Goal: Task Accomplishment & Management: Use online tool/utility

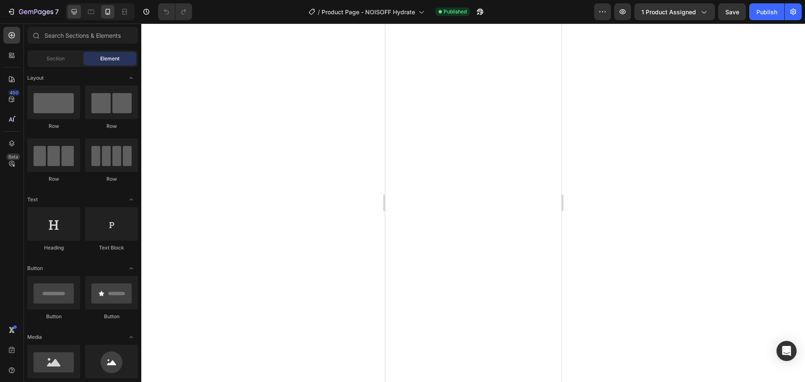
click at [76, 11] on icon at bounding box center [74, 12] width 8 height 8
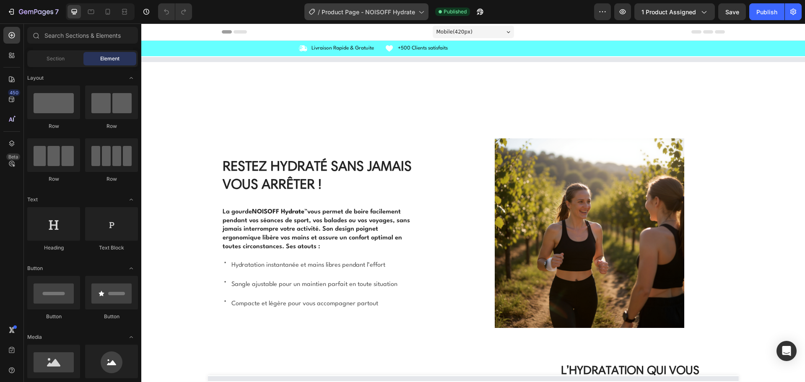
click at [419, 14] on icon at bounding box center [421, 12] width 8 height 8
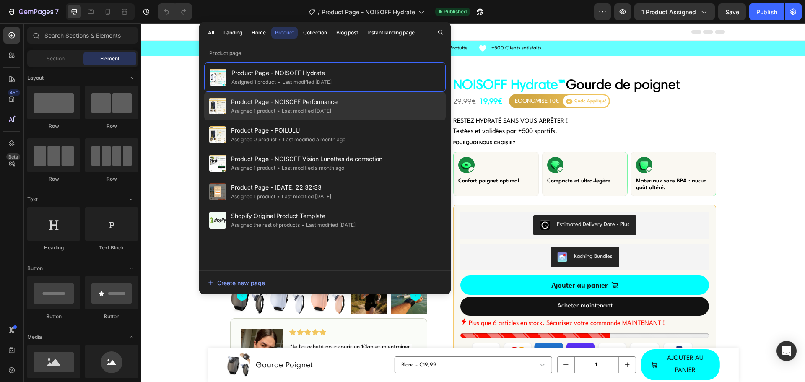
click at [316, 101] on span "Product Page - NOISOFF Performance" at bounding box center [284, 102] width 107 height 10
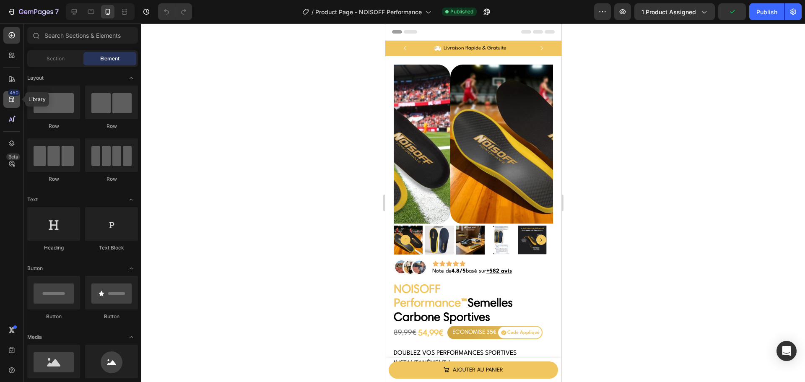
click at [10, 99] on icon at bounding box center [11, 99] width 5 height 5
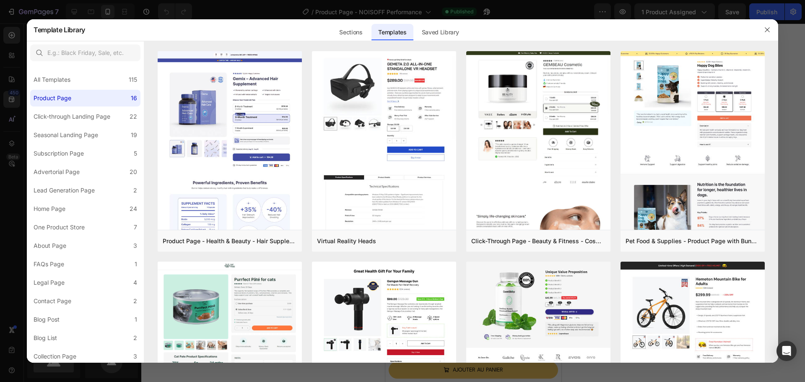
click at [519, 5] on div at bounding box center [402, 191] width 805 height 382
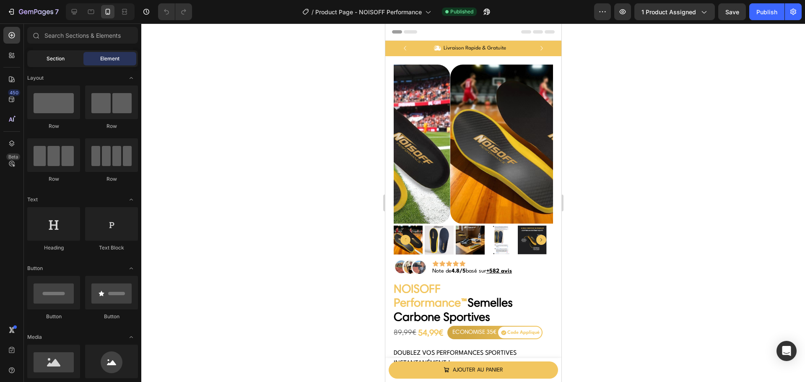
click at [44, 58] on div "Section" at bounding box center [55, 58] width 53 height 13
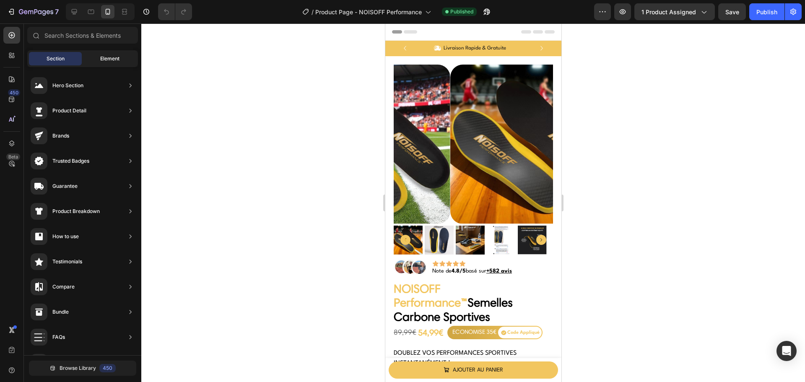
click at [98, 55] on div "Element" at bounding box center [109, 58] width 53 height 13
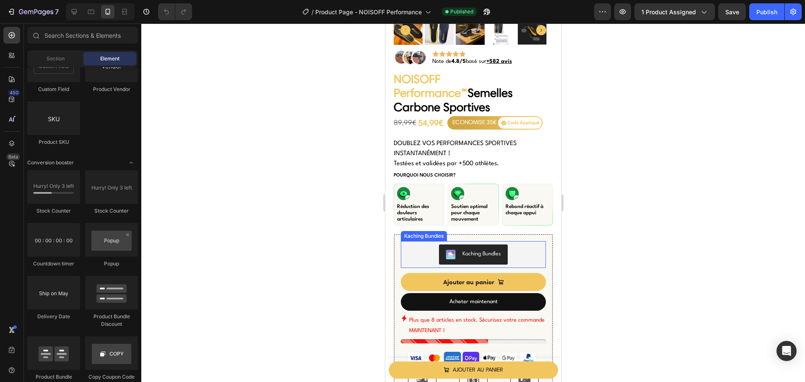
scroll to position [294, 0]
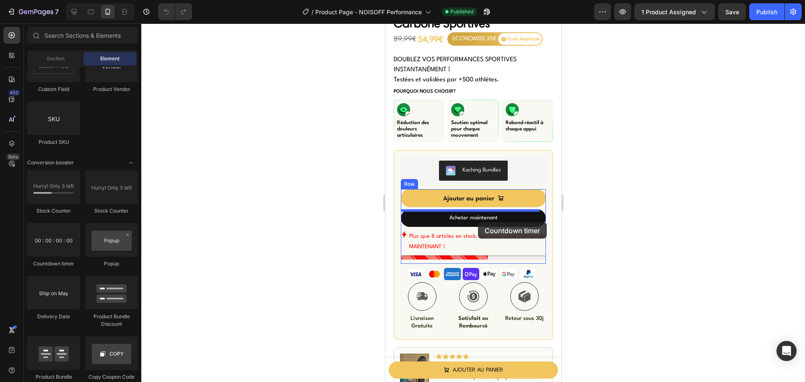
drag, startPoint x: 444, startPoint y: 266, endPoint x: 478, endPoint y: 222, distance: 55.0
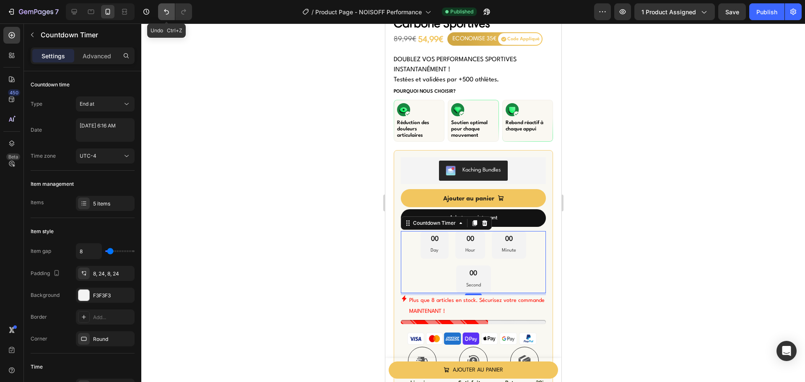
click at [160, 11] on button "Undo/Redo" at bounding box center [166, 11] width 17 height 17
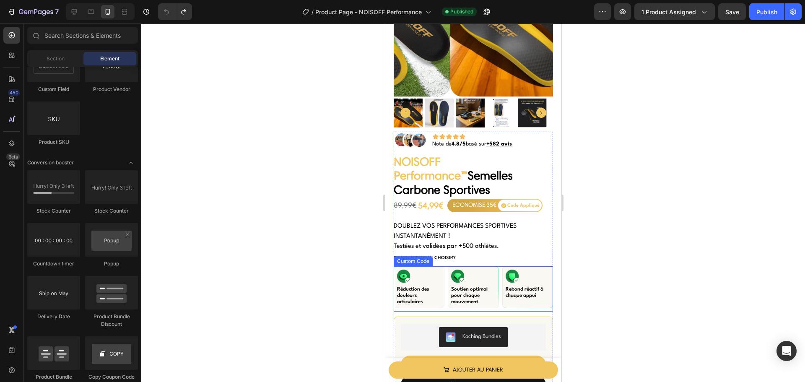
scroll to position [168, 0]
